Goal: Transaction & Acquisition: Obtain resource

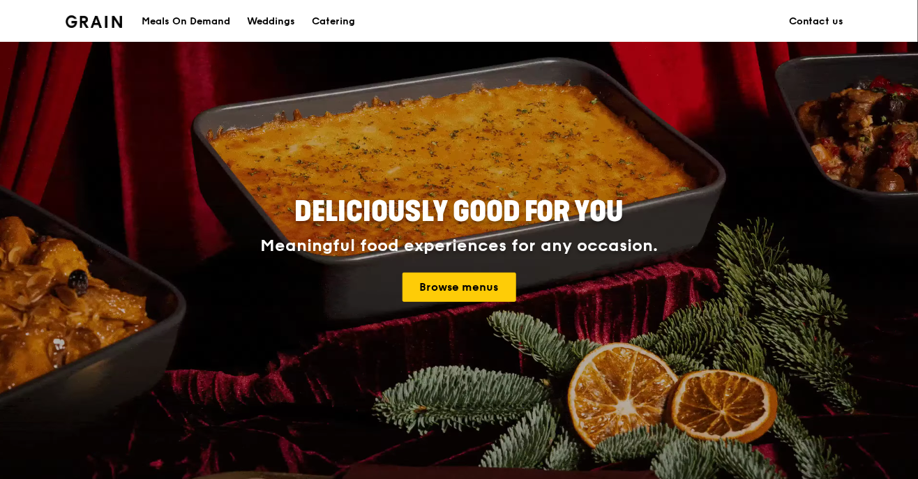
scroll to position [50, 0]
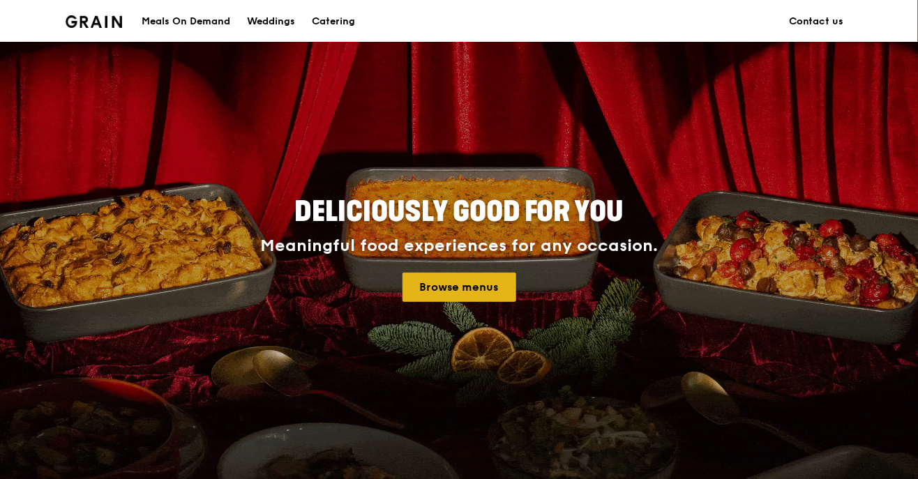
click at [440, 293] on link "Browse menus" at bounding box center [460, 287] width 114 height 29
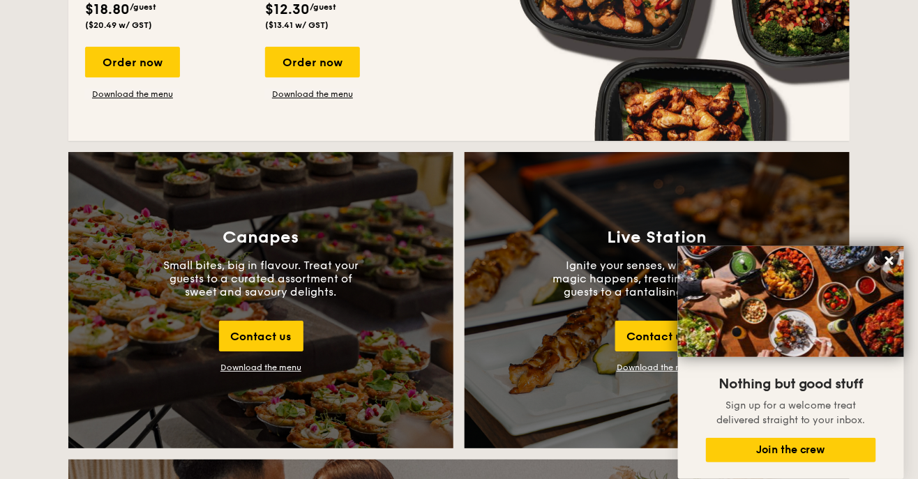
scroll to position [1404, 0]
click at [881, 272] on button at bounding box center [890, 261] width 22 height 22
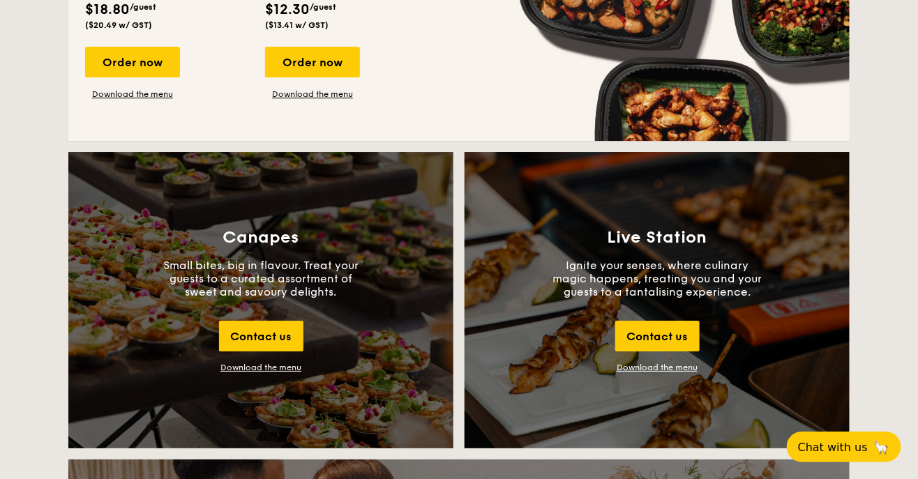
click at [171, 244] on div "Canapes Small bites, big in flavour. Treat your guests to a curated assortment …" at bounding box center [260, 300] width 385 height 297
click at [229, 370] on div "Download the menu" at bounding box center [261, 368] width 81 height 10
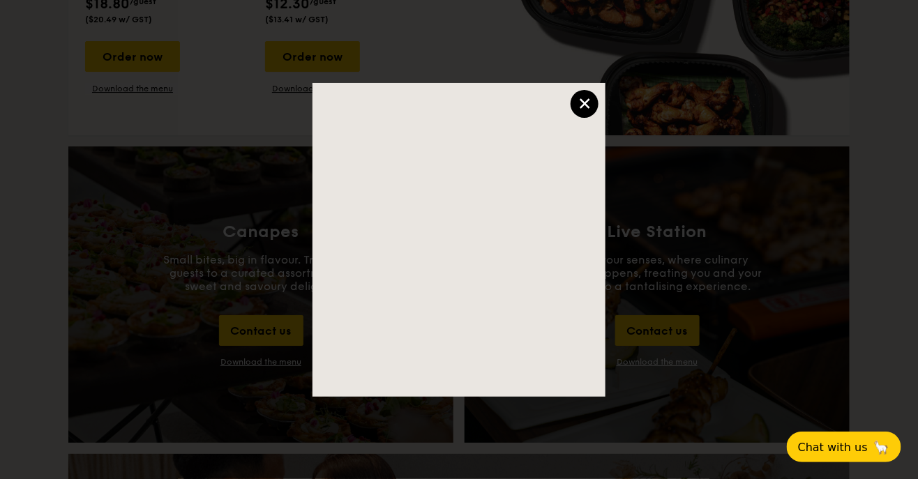
scroll to position [1449, 0]
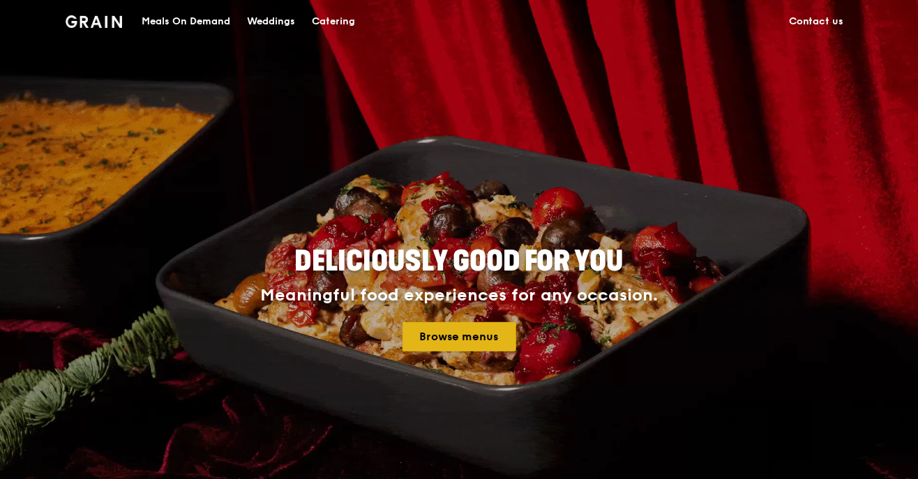
click at [498, 325] on link "Browse menus" at bounding box center [460, 336] width 114 height 29
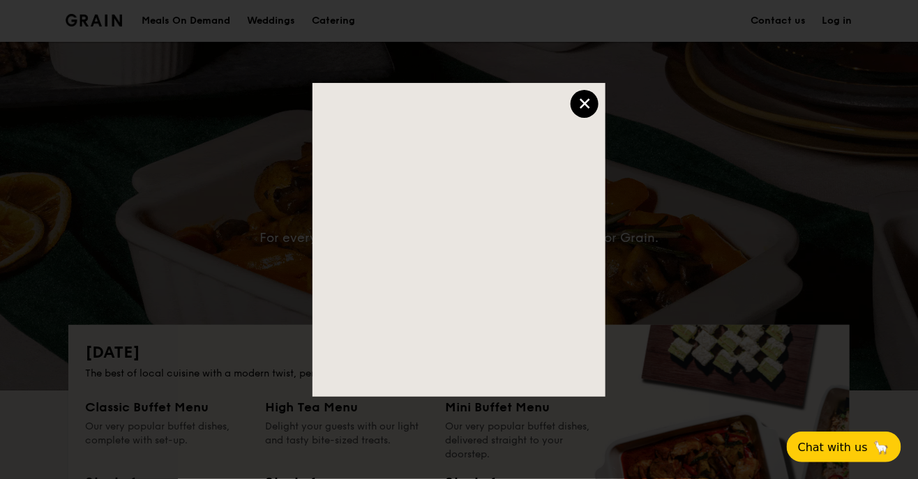
click at [588, 102] on div "×" at bounding box center [585, 104] width 28 height 28
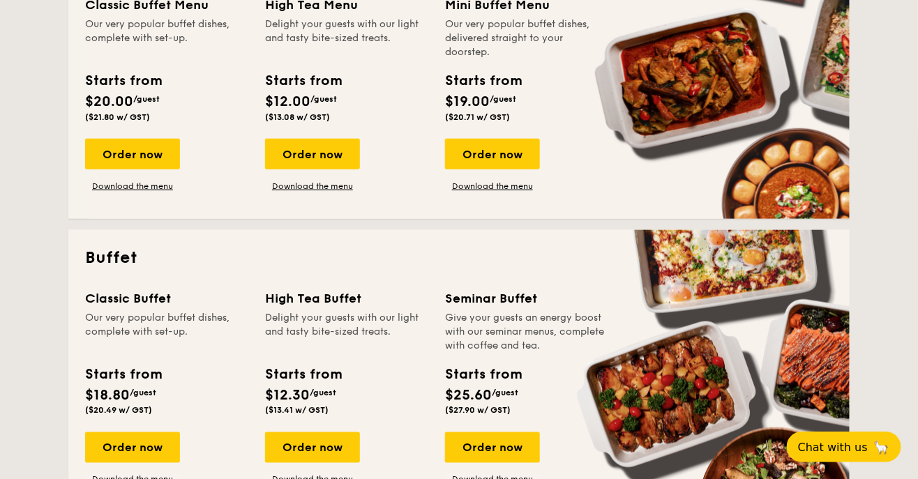
scroll to position [447, 0]
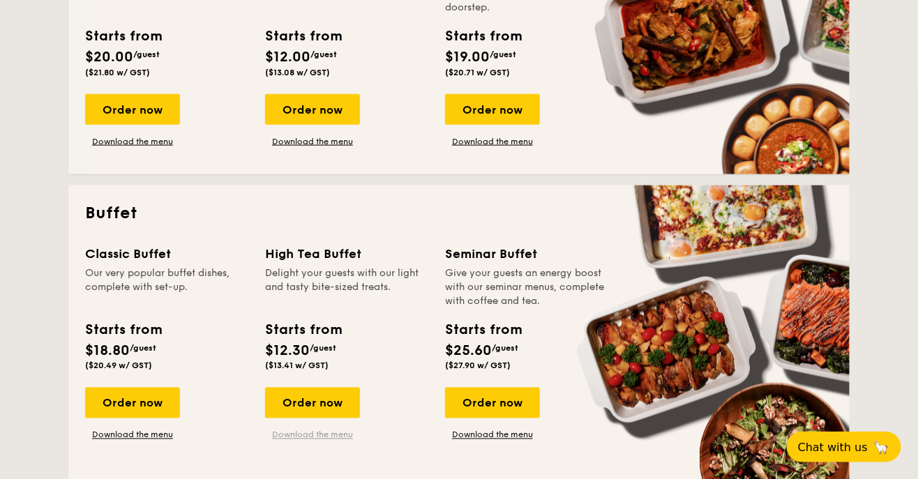
click at [306, 438] on link "Download the menu" at bounding box center [312, 435] width 95 height 11
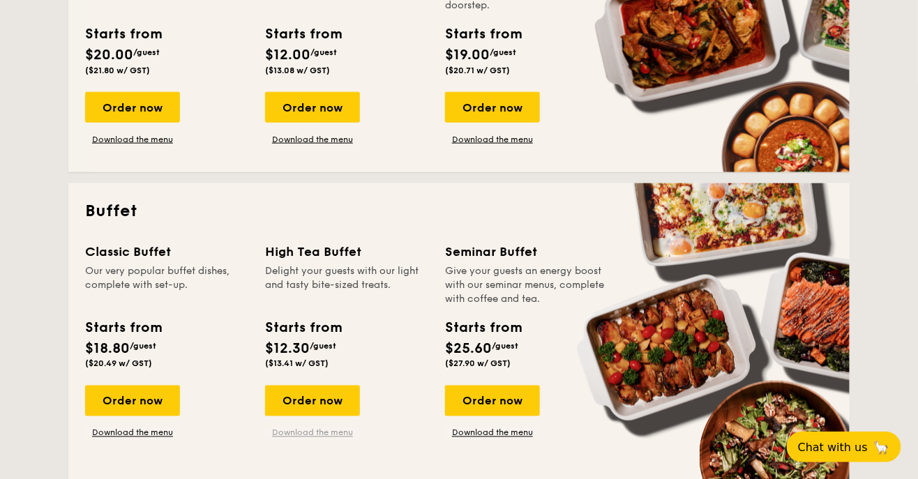
scroll to position [492, 0]
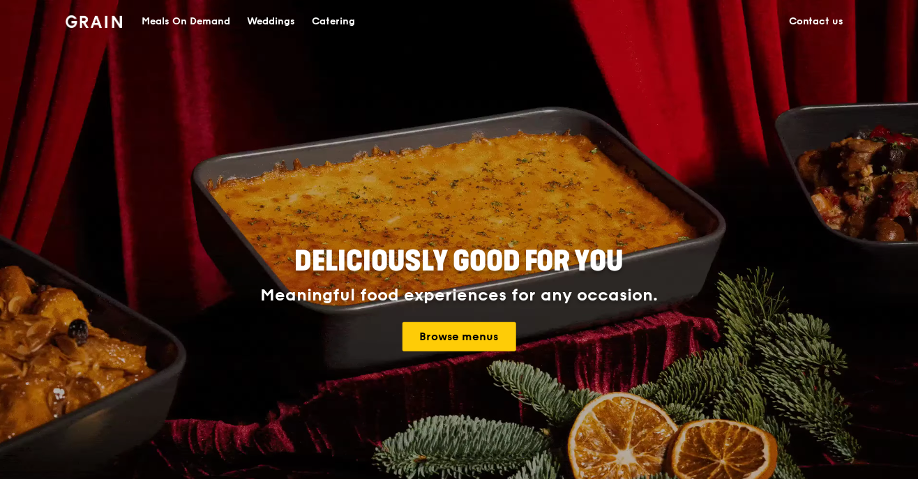
click at [461, 361] on div "Deliciously good for you Meaningful food experiences for any occasion. Browse m…" at bounding box center [459, 300] width 692 height 516
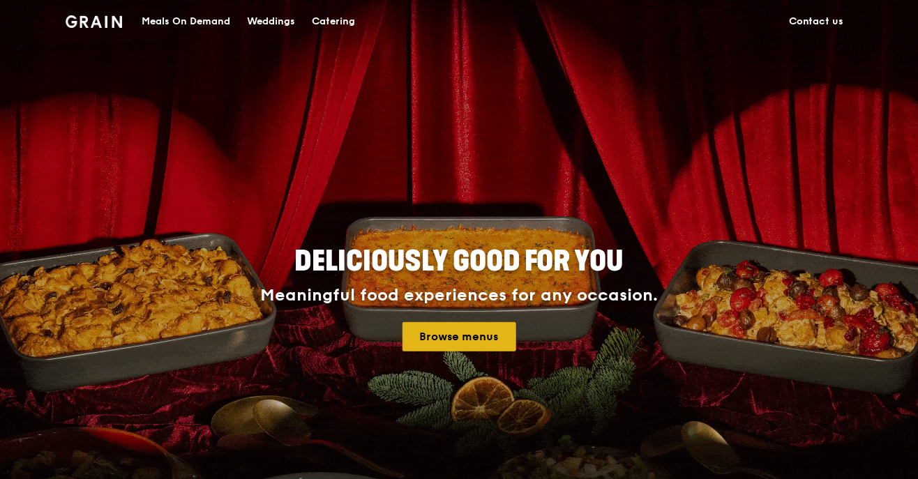
click at [459, 343] on link "Browse menus" at bounding box center [460, 336] width 114 height 29
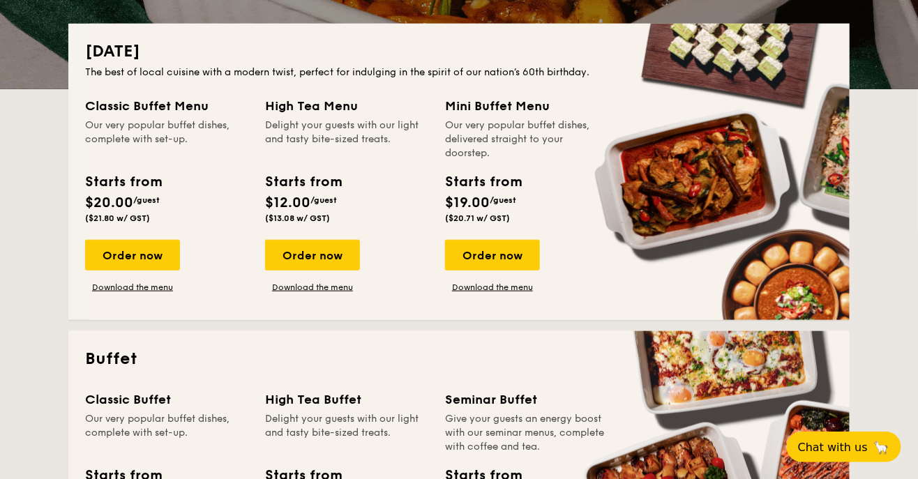
scroll to position [297, 0]
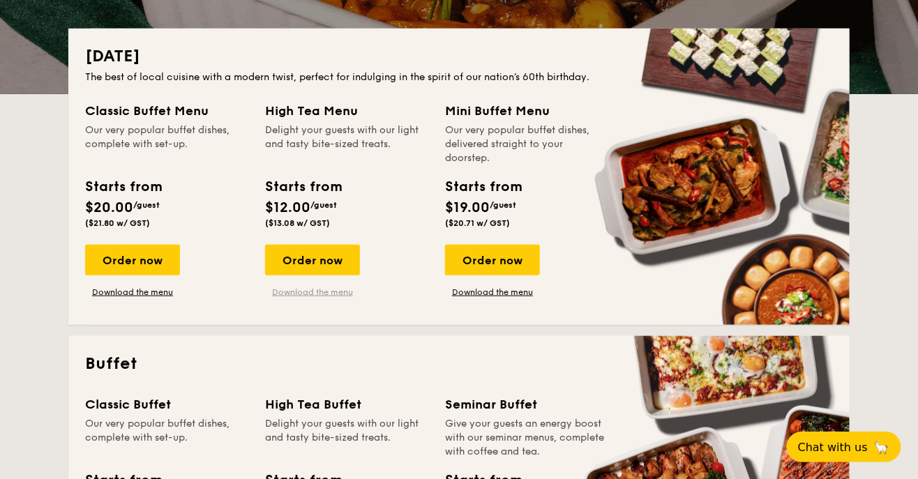
click at [313, 296] on link "Download the menu" at bounding box center [312, 292] width 95 height 11
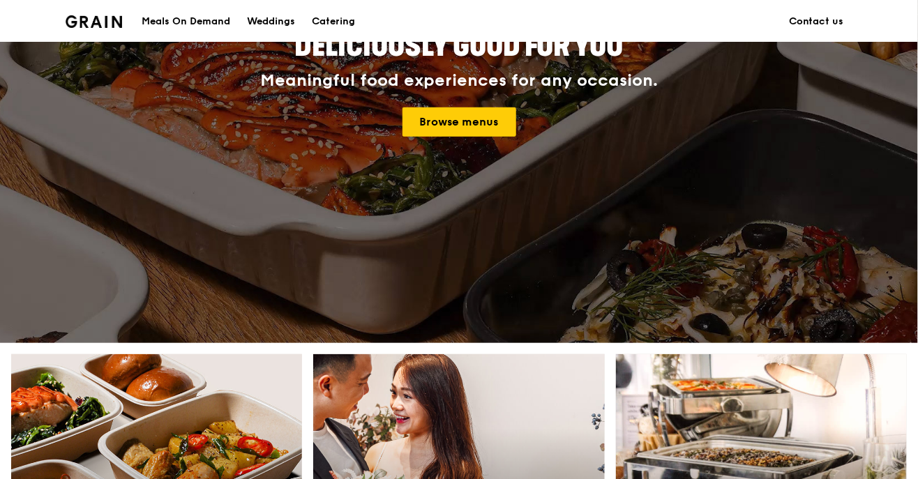
scroll to position [193, 0]
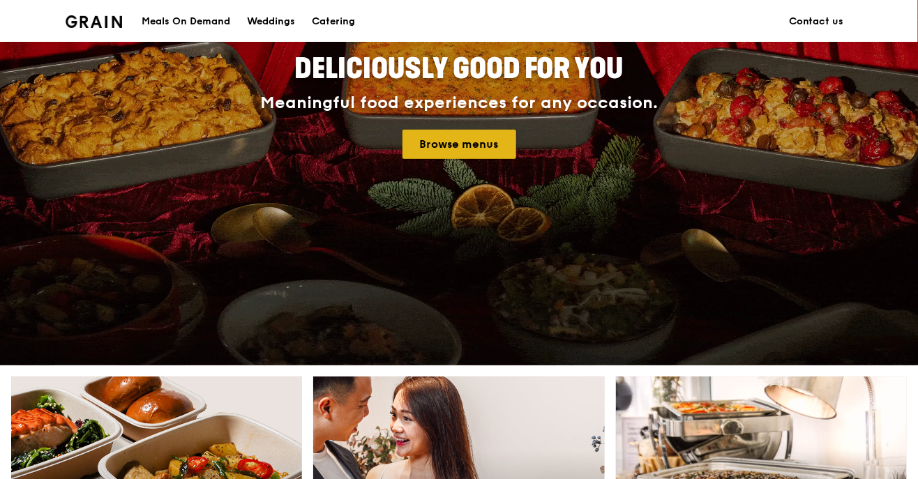
click at [492, 155] on link "Browse menus" at bounding box center [460, 144] width 114 height 29
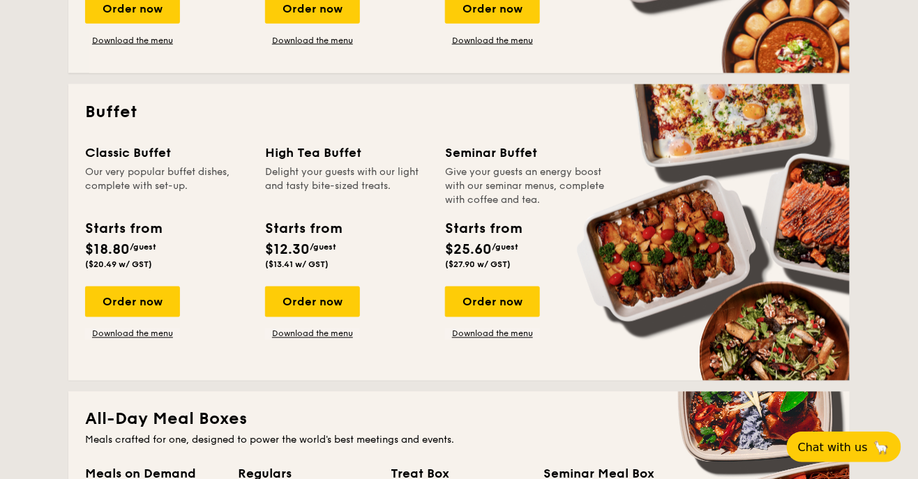
scroll to position [540, 0]
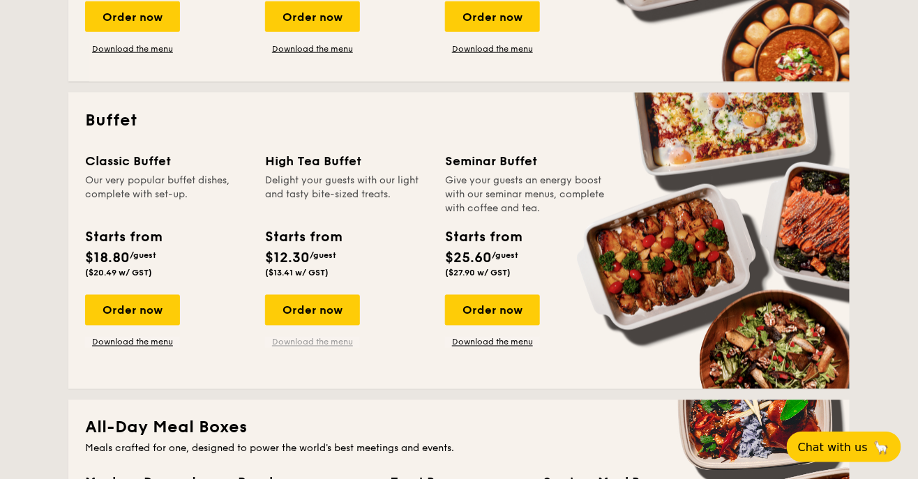
click at [335, 347] on link "Download the menu" at bounding box center [312, 342] width 95 height 11
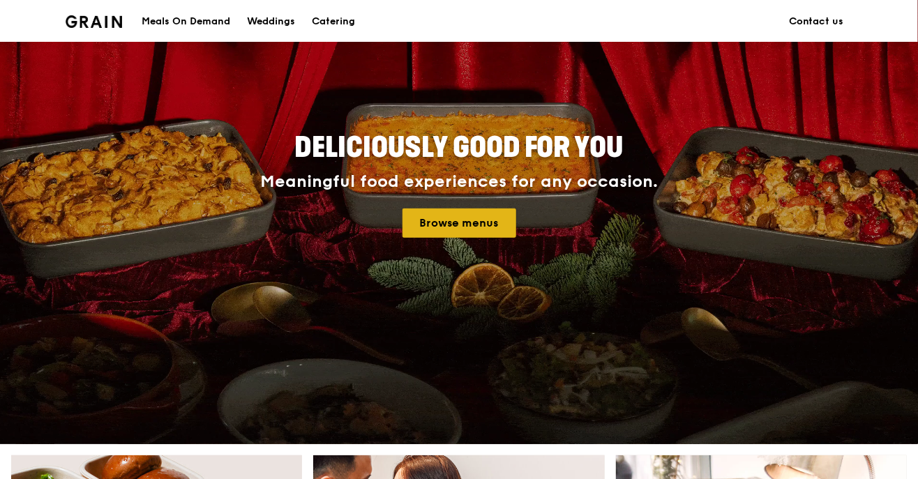
click at [452, 229] on link "Browse menus" at bounding box center [460, 223] width 114 height 29
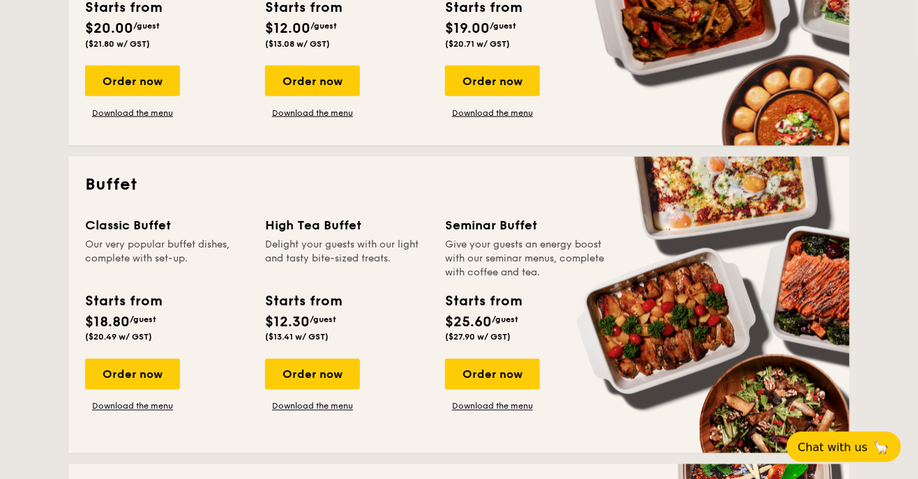
scroll to position [475, 0]
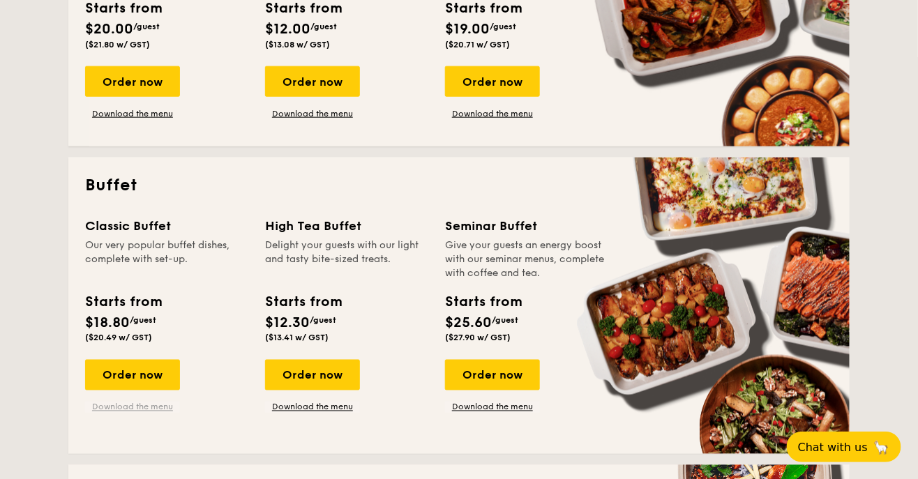
click at [167, 405] on link "Download the menu" at bounding box center [132, 407] width 95 height 11
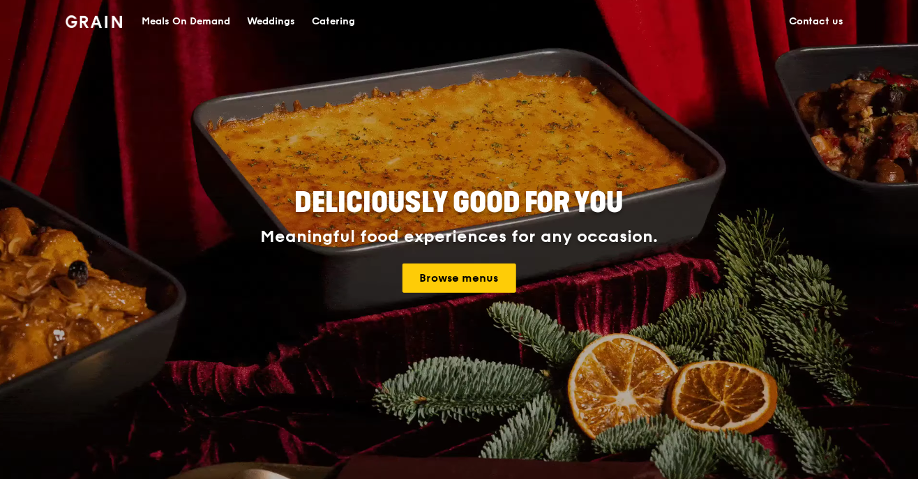
scroll to position [62, 0]
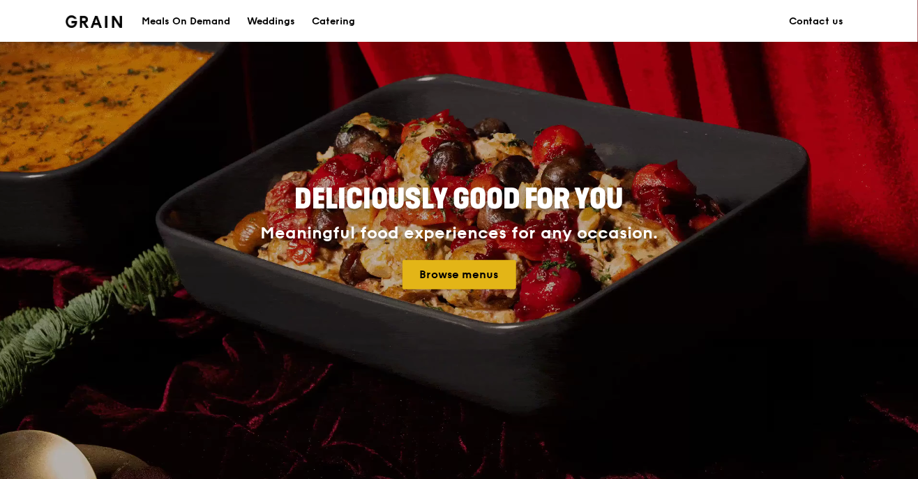
click at [449, 288] on link "Browse menus" at bounding box center [460, 274] width 114 height 29
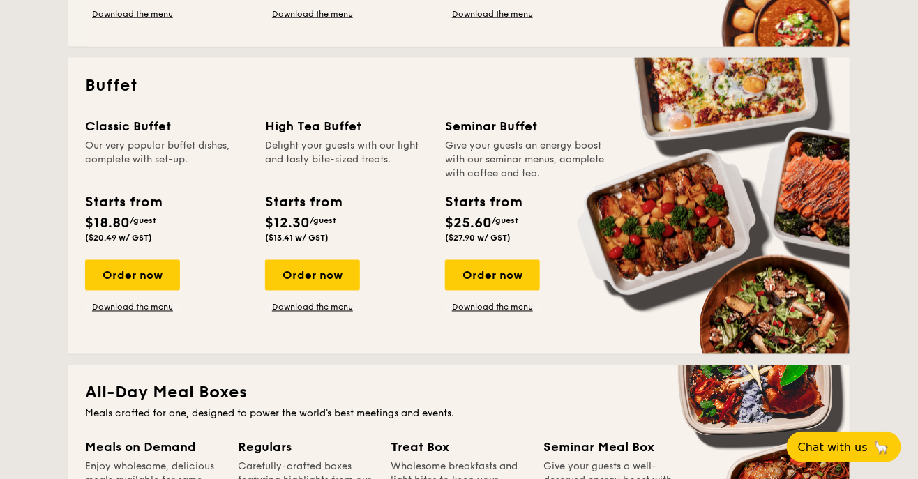
scroll to position [574, 0]
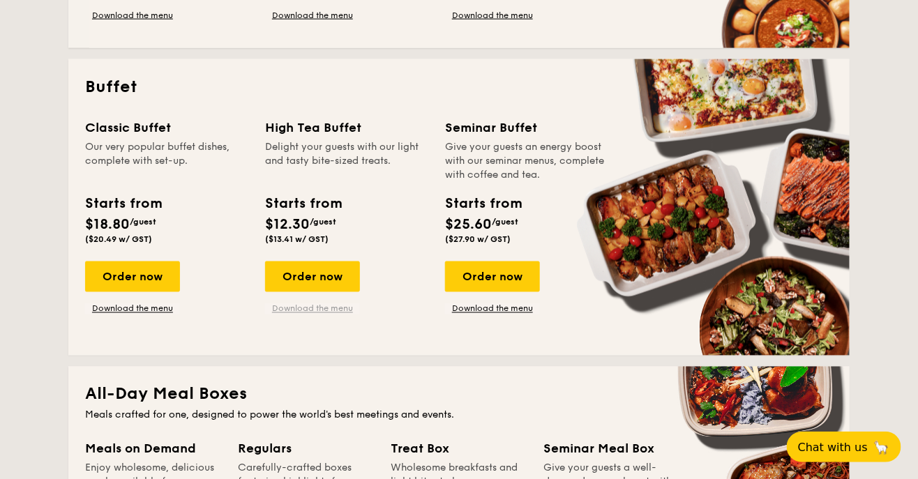
click at [325, 311] on link "Download the menu" at bounding box center [312, 309] width 95 height 11
